Goal: Task Accomplishment & Management: Use online tool/utility

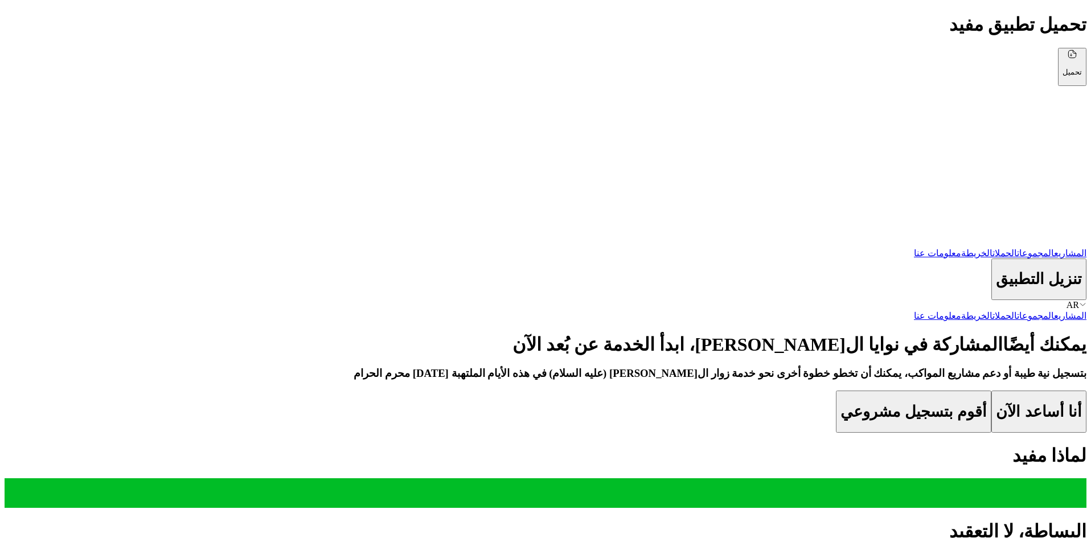
scroll to position [13, 0]
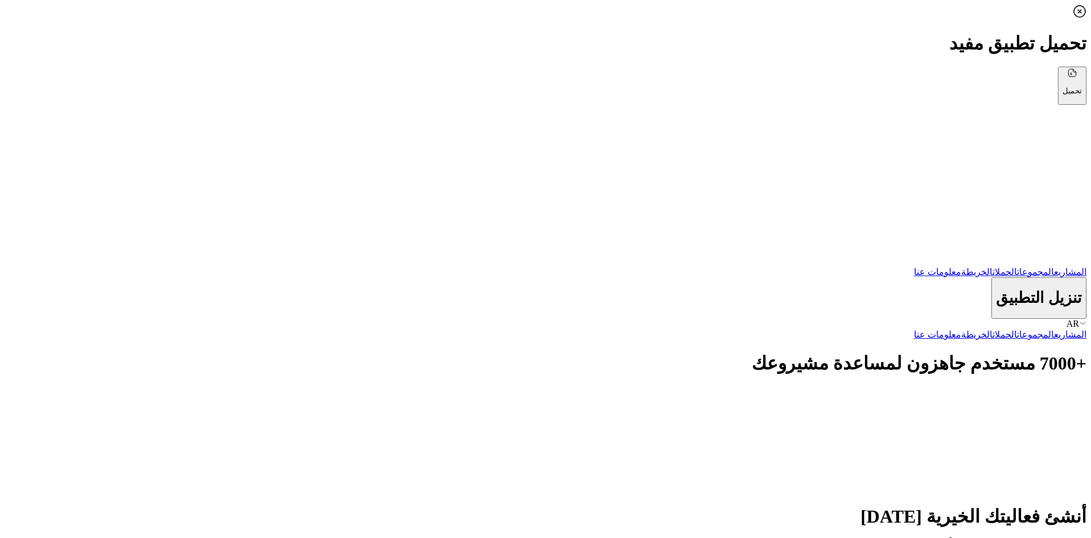
click at [844, 386] on img at bounding box center [965, 438] width 242 height 105
click at [198, 319] on div "AR" at bounding box center [546, 324] width 1082 height 10
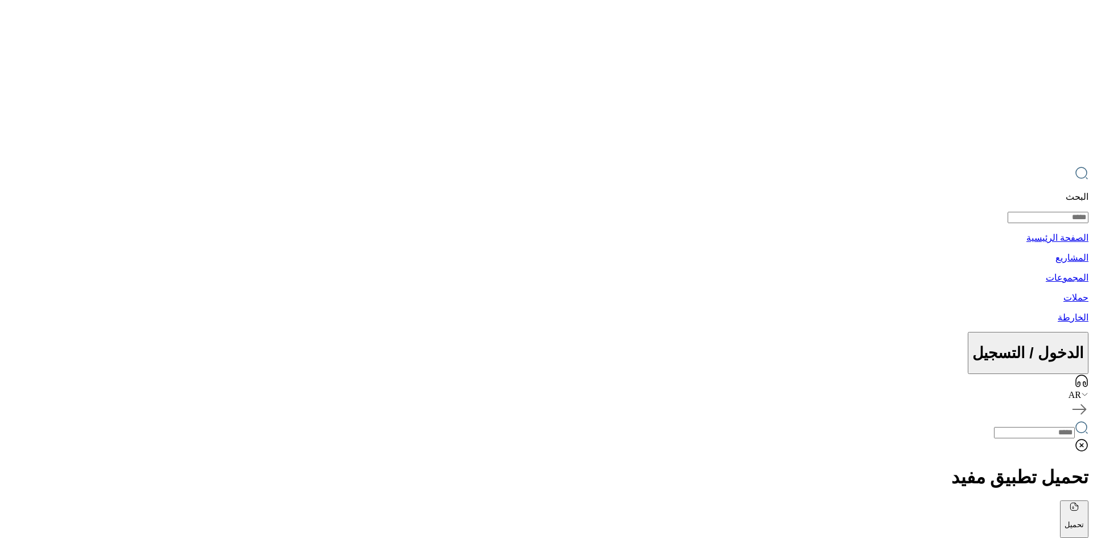
click at [47, 390] on div "AR" at bounding box center [547, 395] width 1084 height 10
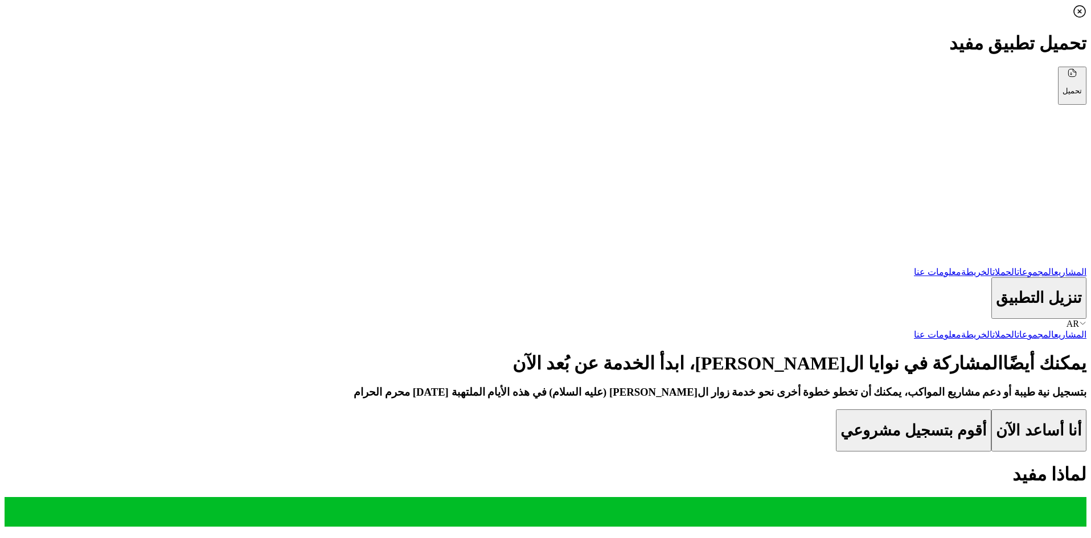
click at [311, 352] on div "يمكنك أيضًا المشاركة في نوايا الحسين ، ابدأ الخدمة عن بُعد الآن بتسجيل نية طيبة…" at bounding box center [546, 401] width 1082 height 99
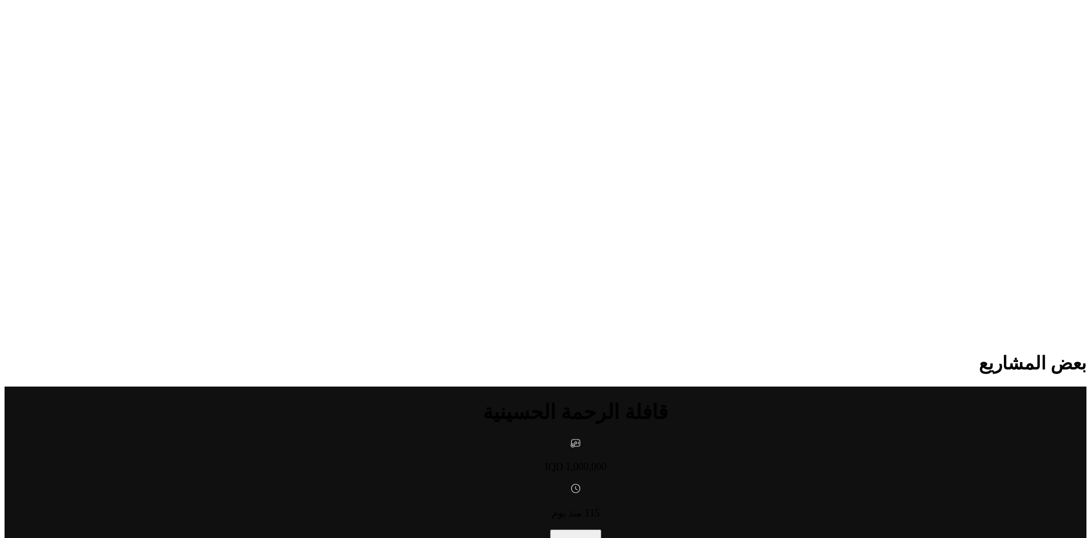
scroll to position [1151, 0]
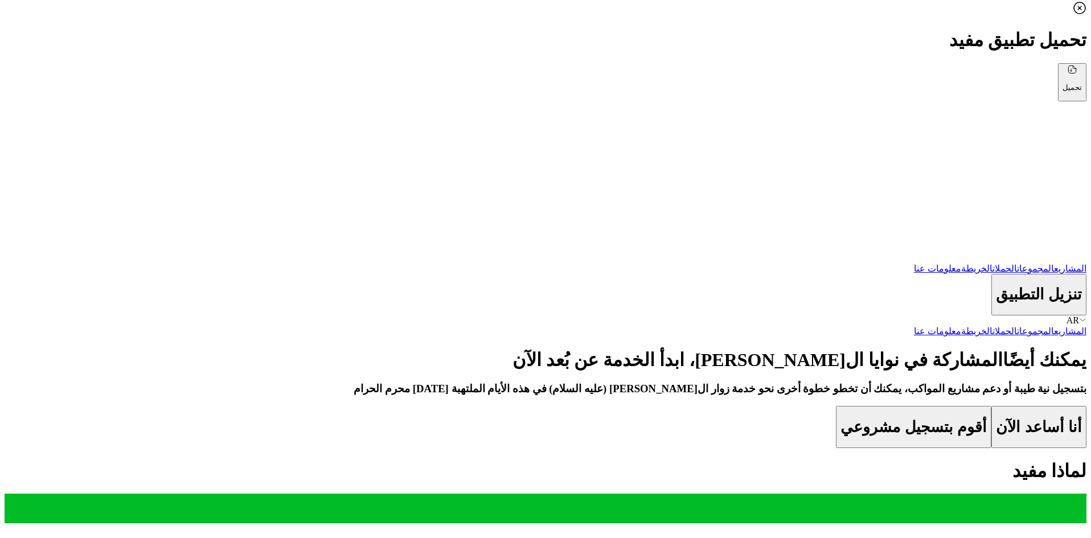
scroll to position [0, 0]
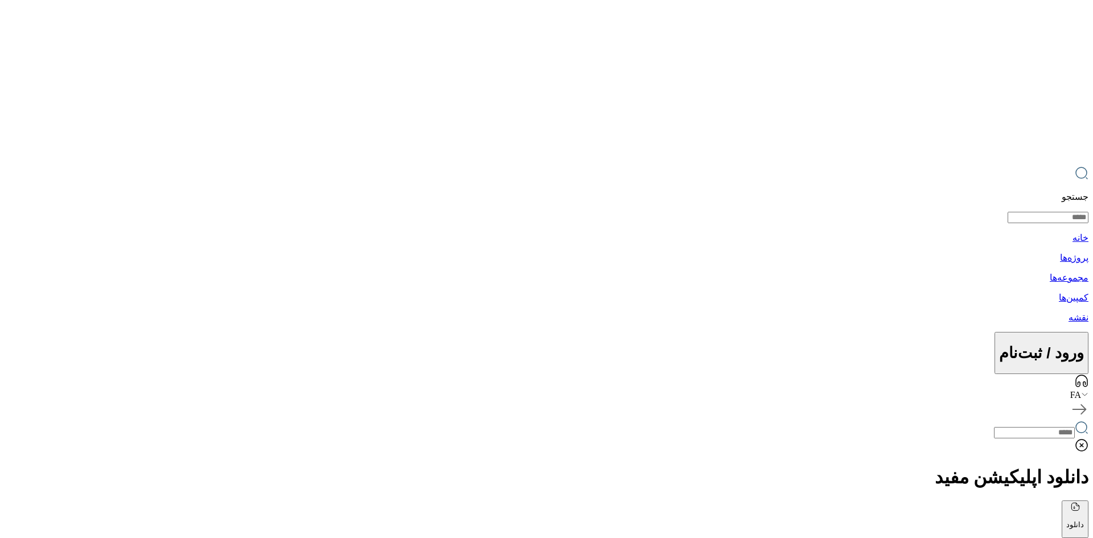
click at [418, 232] on div "خانه پروژه‌ها مجموعه‌ها کمپین‌ها نقشه" at bounding box center [547, 277] width 1084 height 91
click at [1023, 22] on img at bounding box center [818, 84] width 541 height 159
click at [1023, 19] on img at bounding box center [818, 84] width 541 height 159
click at [1024, 19] on img at bounding box center [818, 84] width 541 height 159
drag, startPoint x: 1025, startPoint y: 19, endPoint x: 1030, endPoint y: 23, distance: 6.9
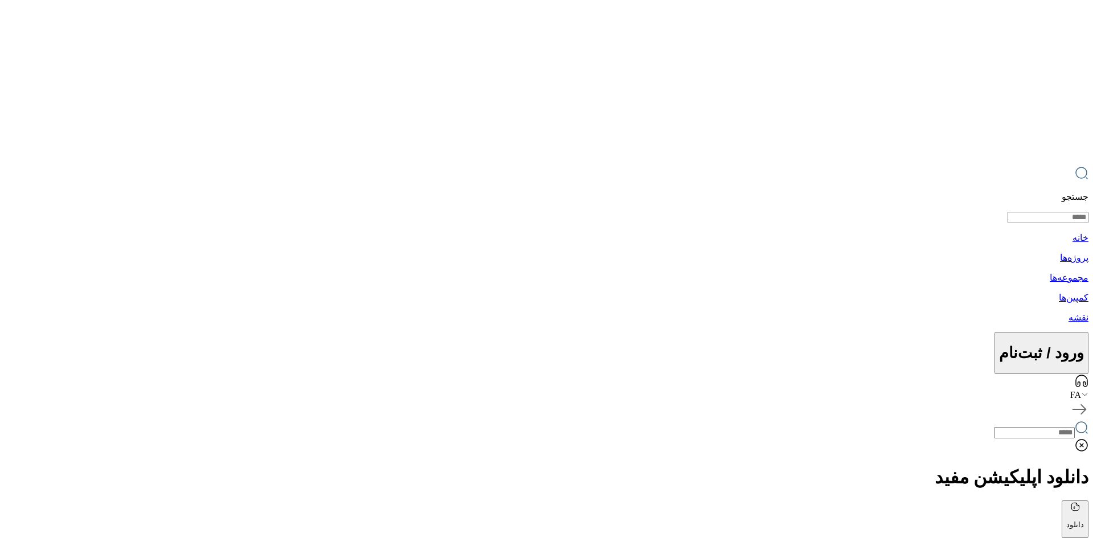
click at [1027, 20] on img at bounding box center [818, 84] width 541 height 159
click at [1019, 17] on img at bounding box center [818, 84] width 541 height 159
click at [442, 11] on div "جستجو خانه پروژه‌ها مجموعه‌ها کمپین‌ها نقشه ورود / ثبت‌نام FA" at bounding box center [547, 203] width 1084 height 396
click at [432, 232] on p "خانه" at bounding box center [547, 237] width 1084 height 11
